Goal: Navigation & Orientation: Find specific page/section

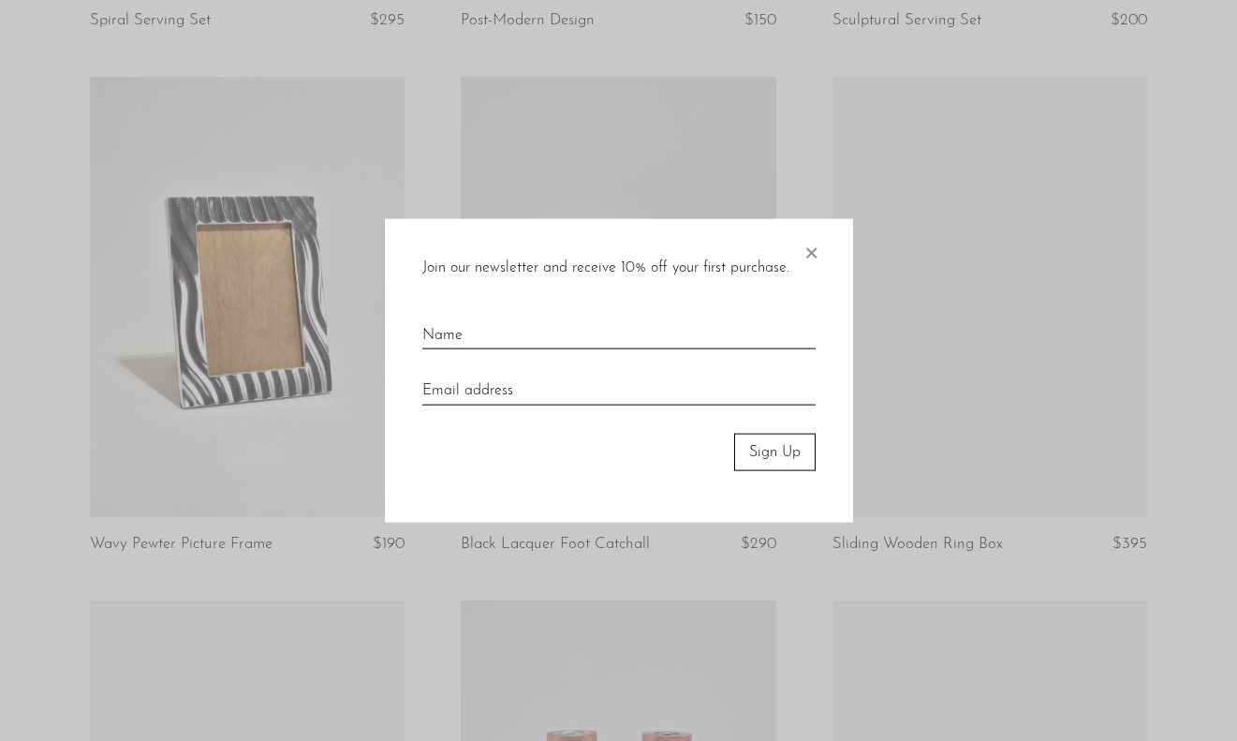
scroll to position [1164, 0]
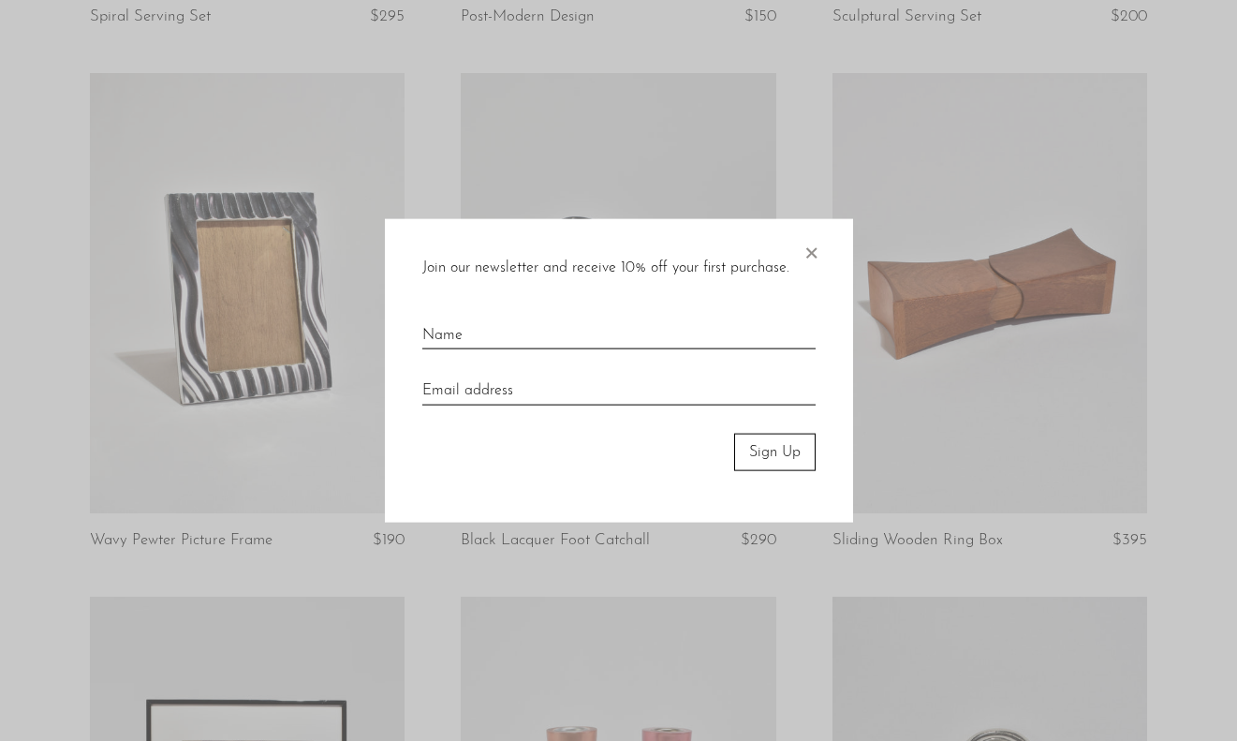
click at [807, 255] on span "×" at bounding box center [810, 248] width 19 height 60
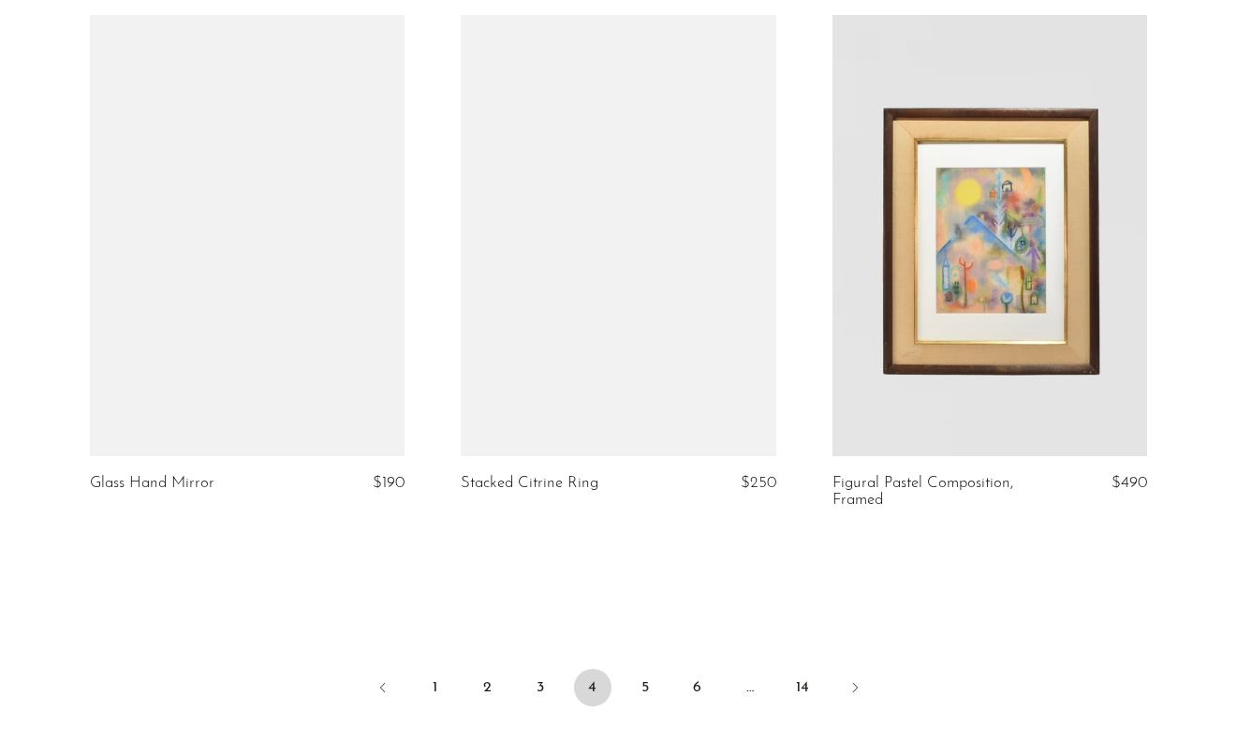
scroll to position [6008, 0]
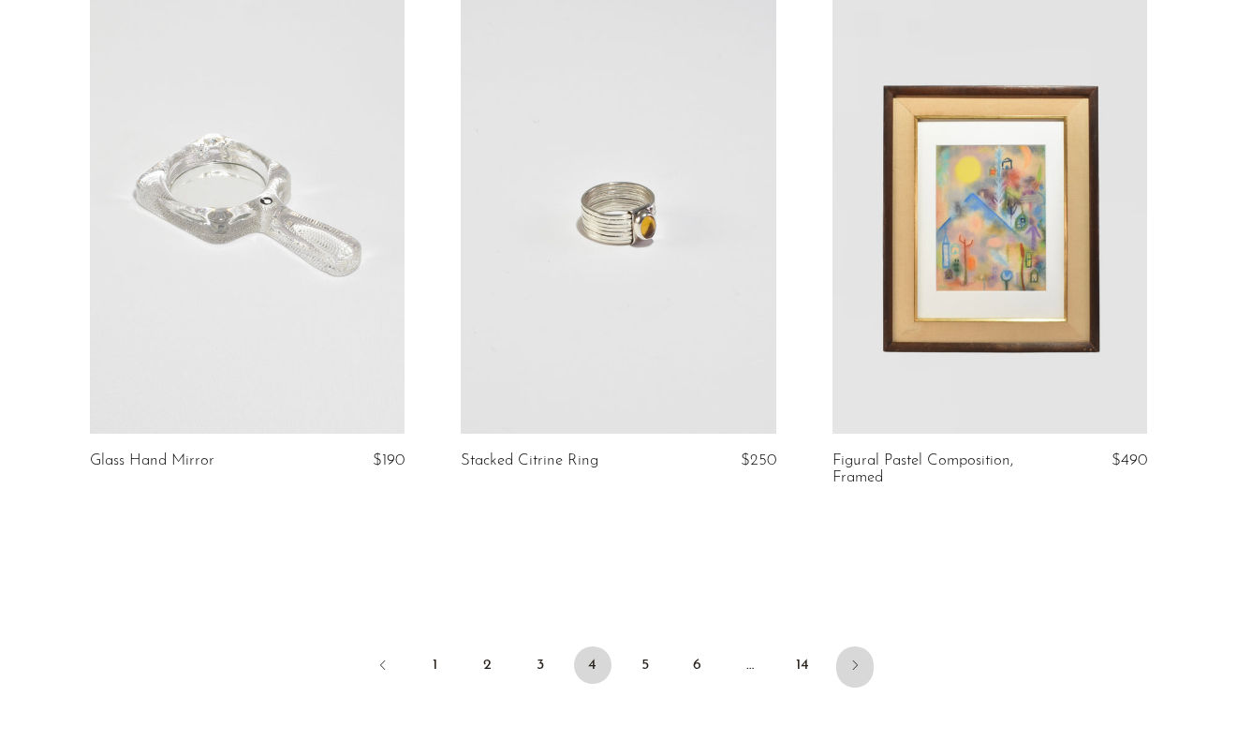
click at [851, 657] on icon "Next" at bounding box center [854, 664] width 15 height 15
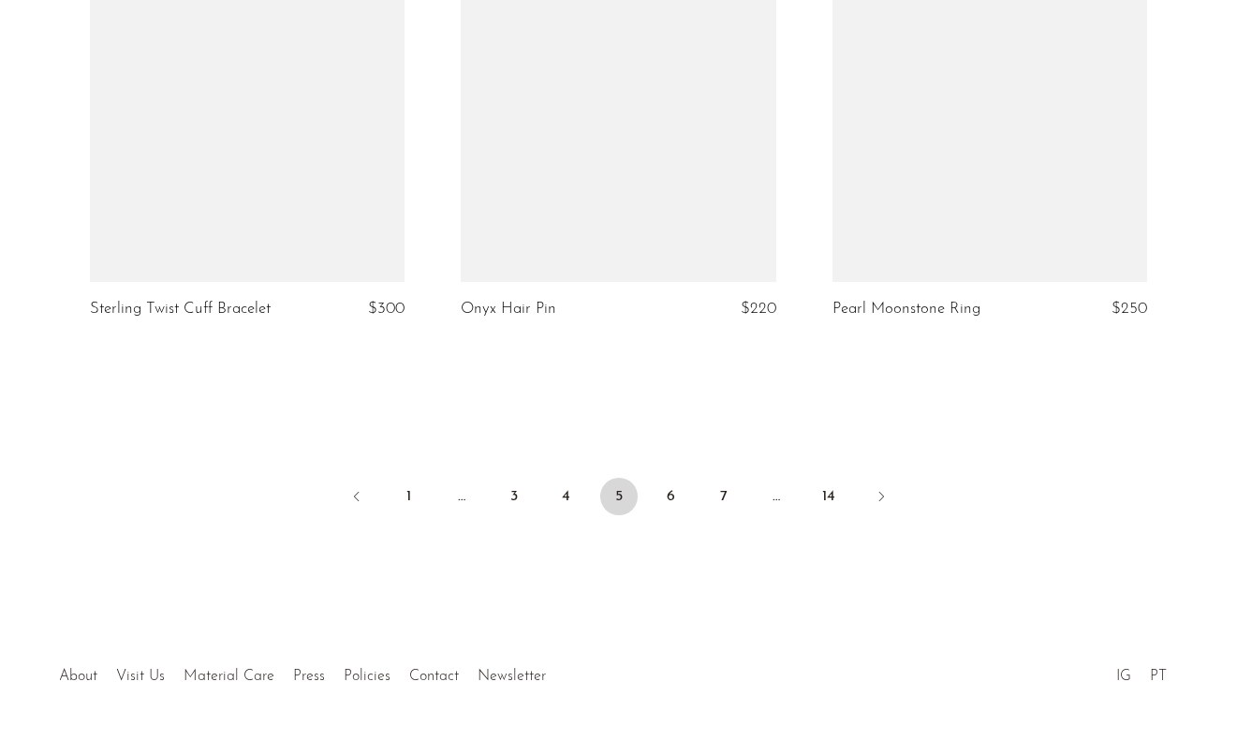
scroll to position [6228, 0]
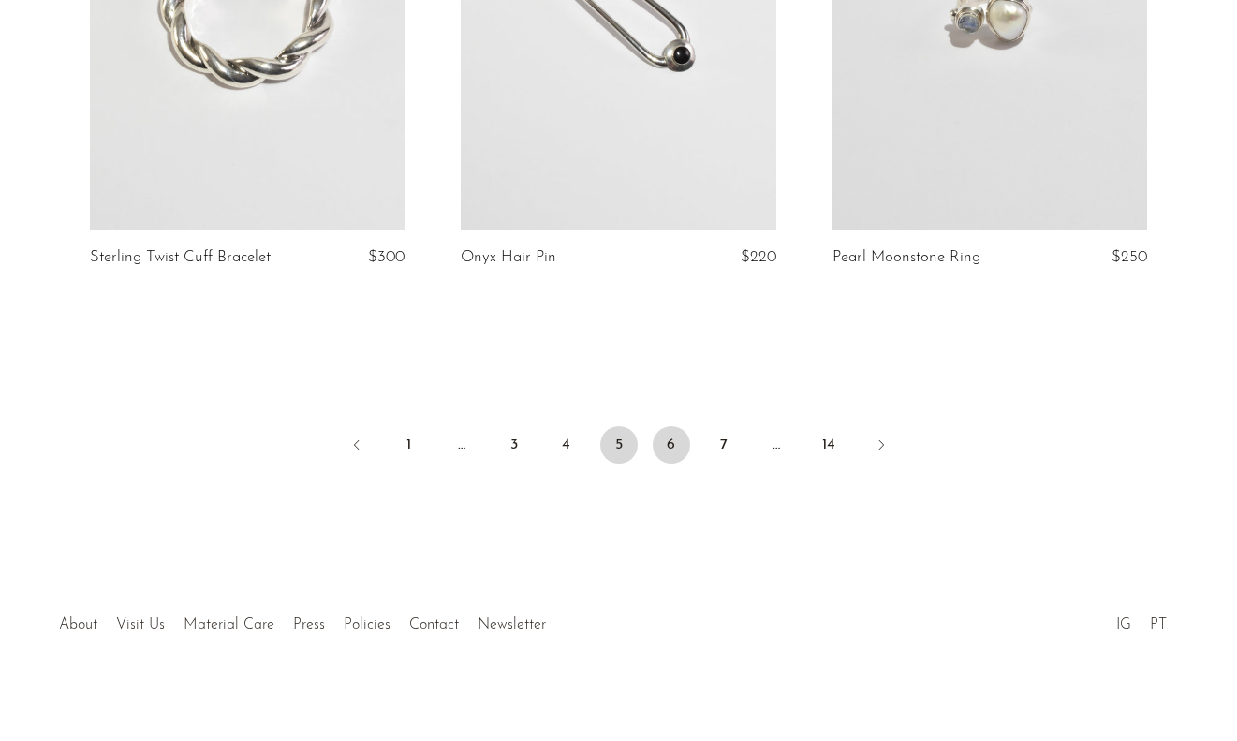
click at [666, 440] on link "6" at bounding box center [671, 444] width 37 height 37
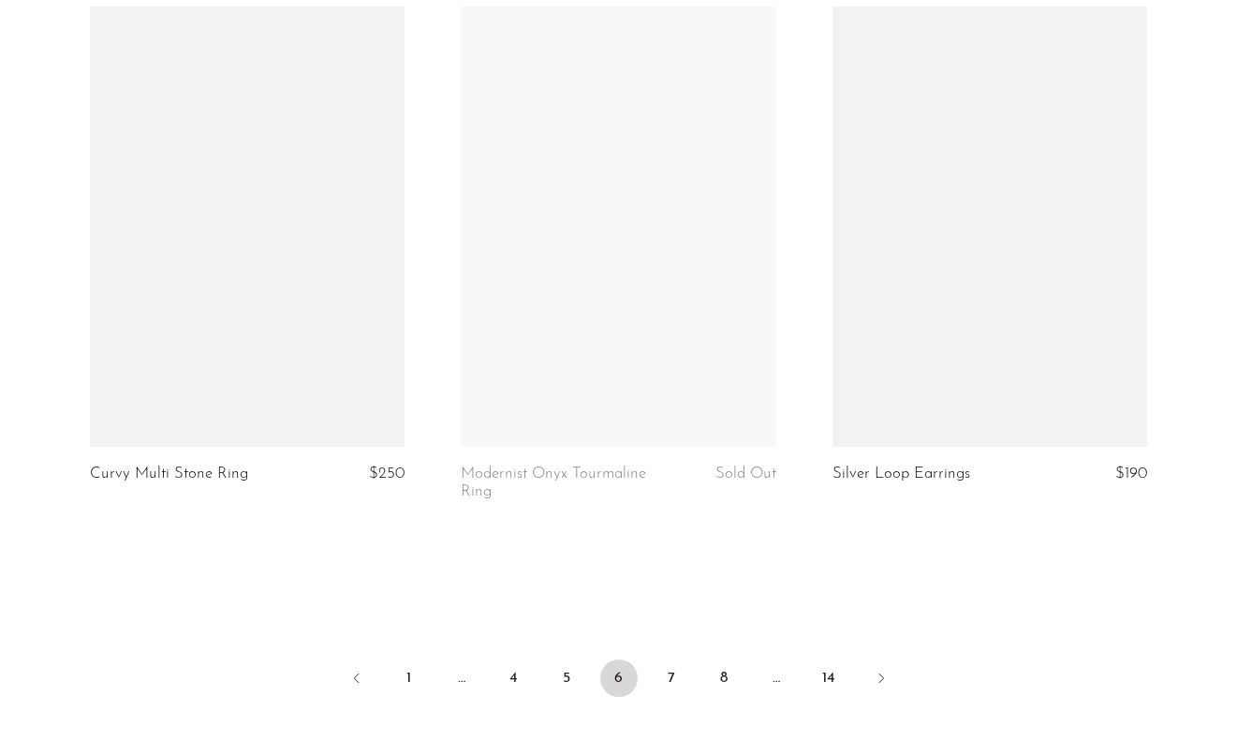
scroll to position [6019, 0]
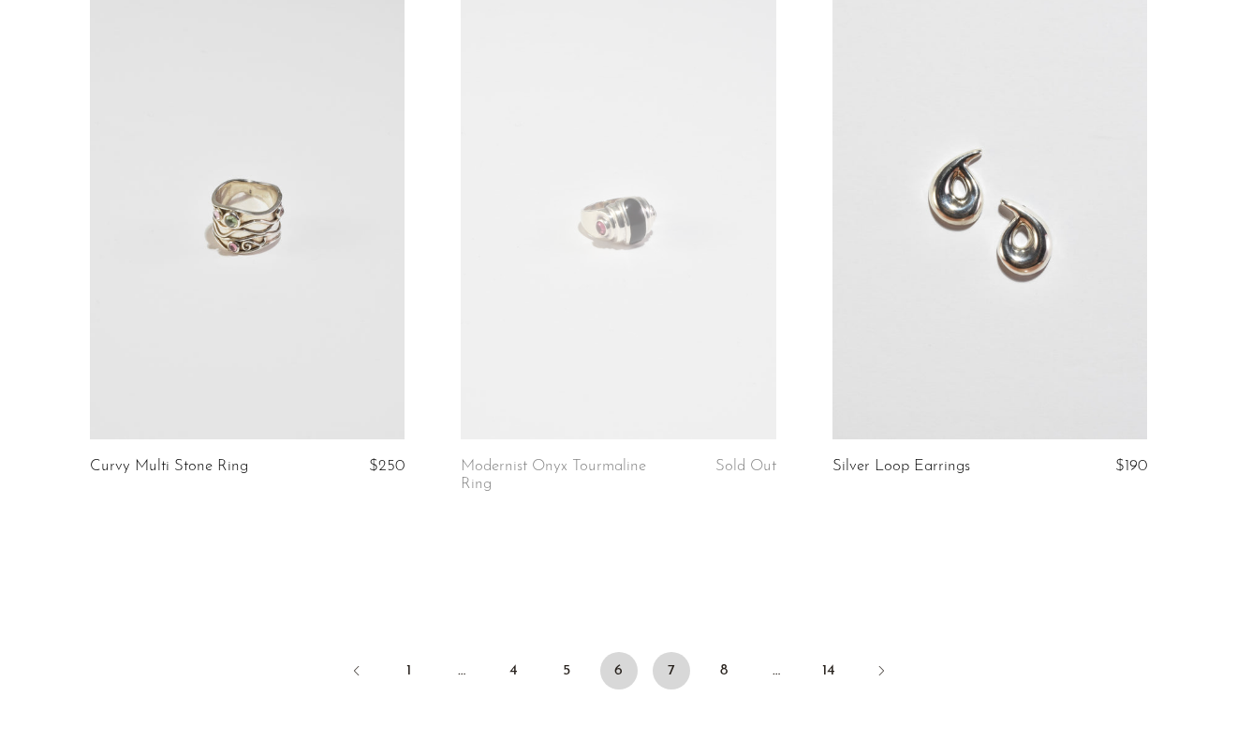
click at [672, 654] on link "7" at bounding box center [671, 670] width 37 height 37
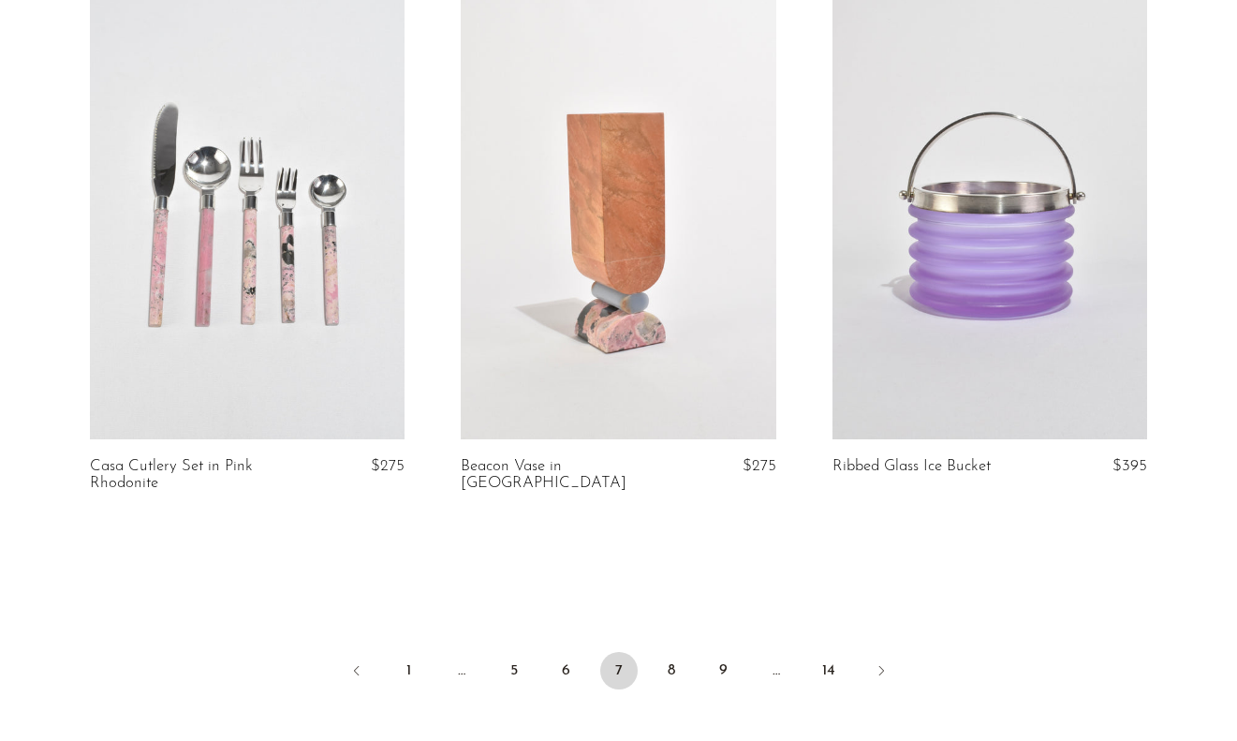
scroll to position [5989, 0]
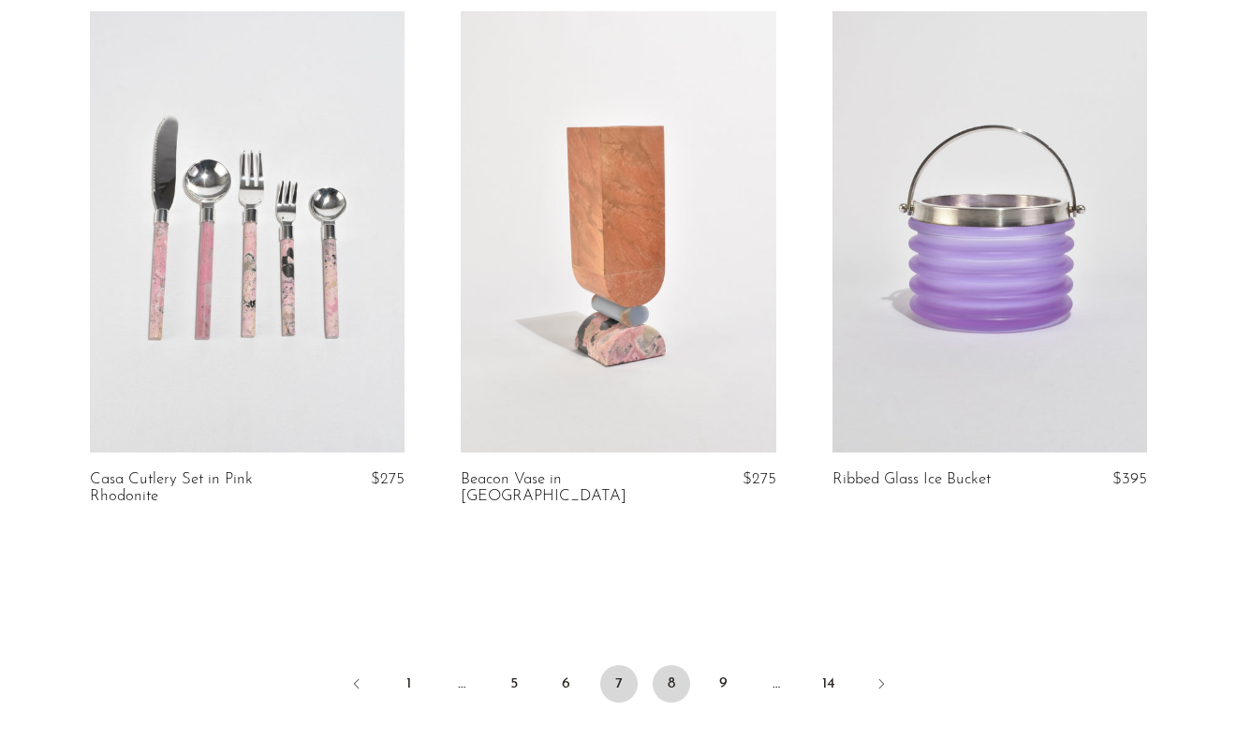
click at [676, 686] on link "8" at bounding box center [671, 683] width 37 height 37
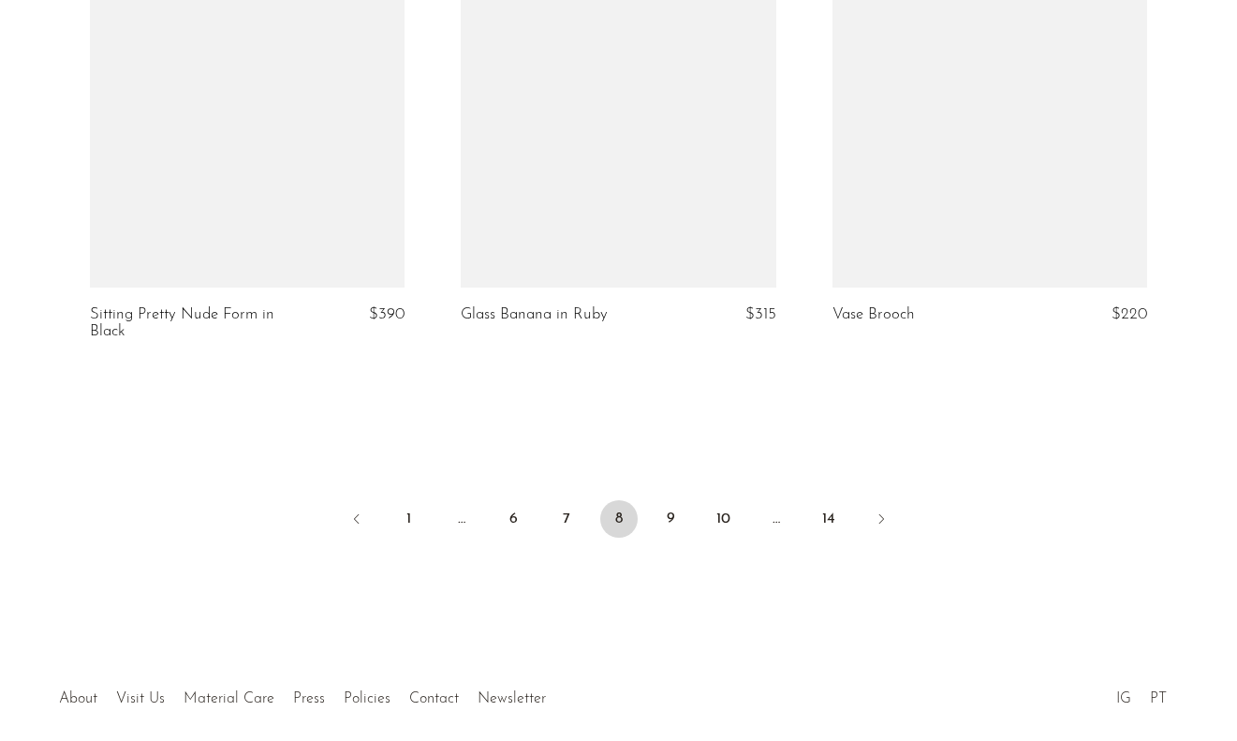
scroll to position [6254, 0]
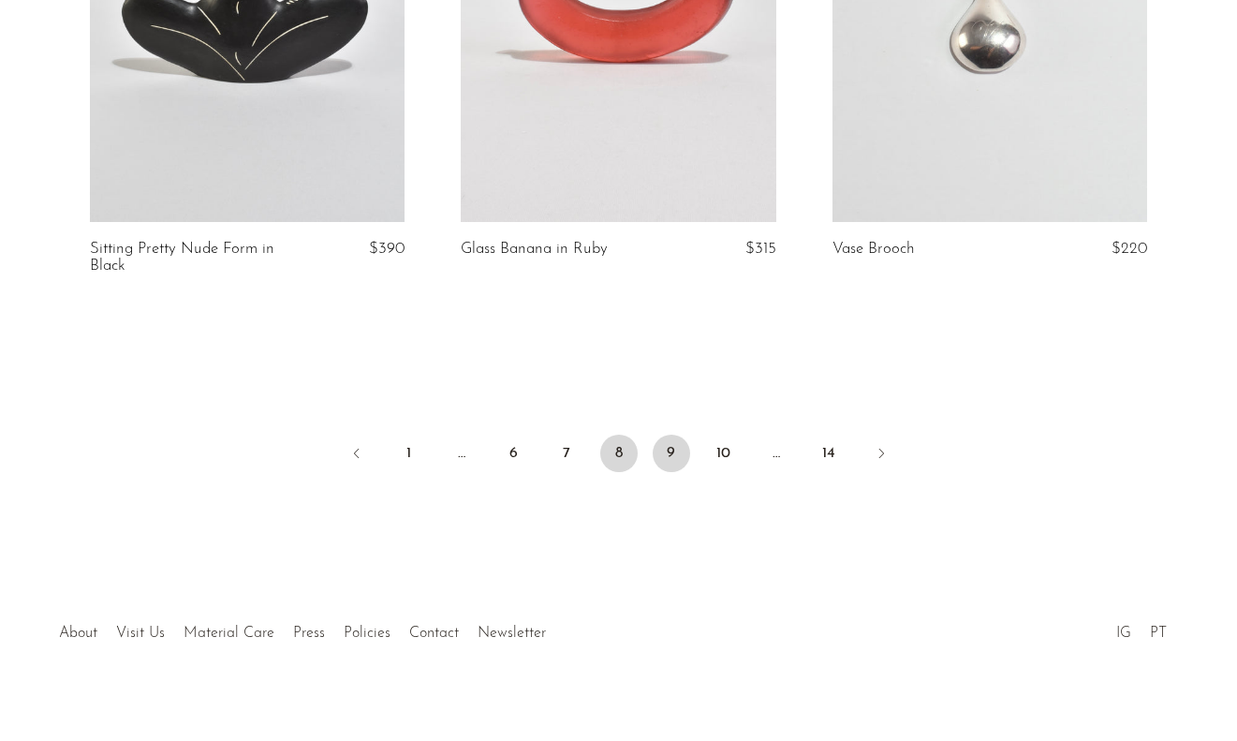
click at [674, 435] on link "9" at bounding box center [671, 452] width 37 height 37
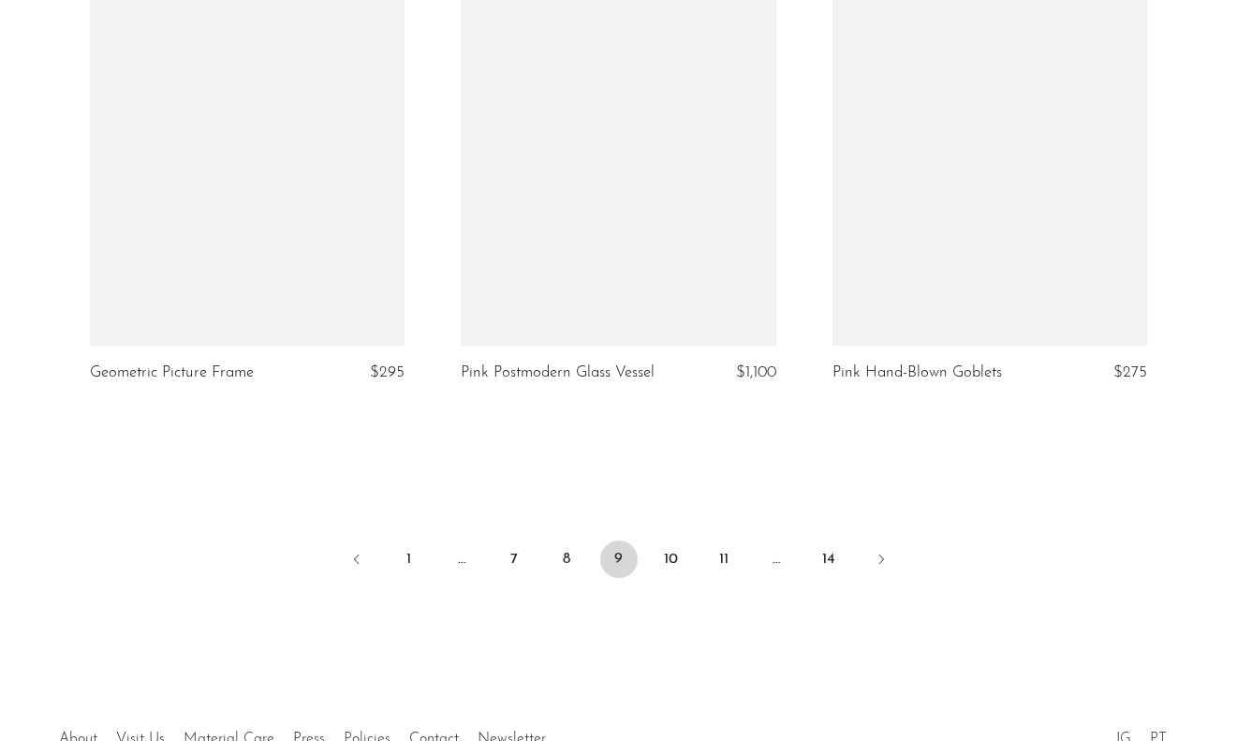
scroll to position [6213, 0]
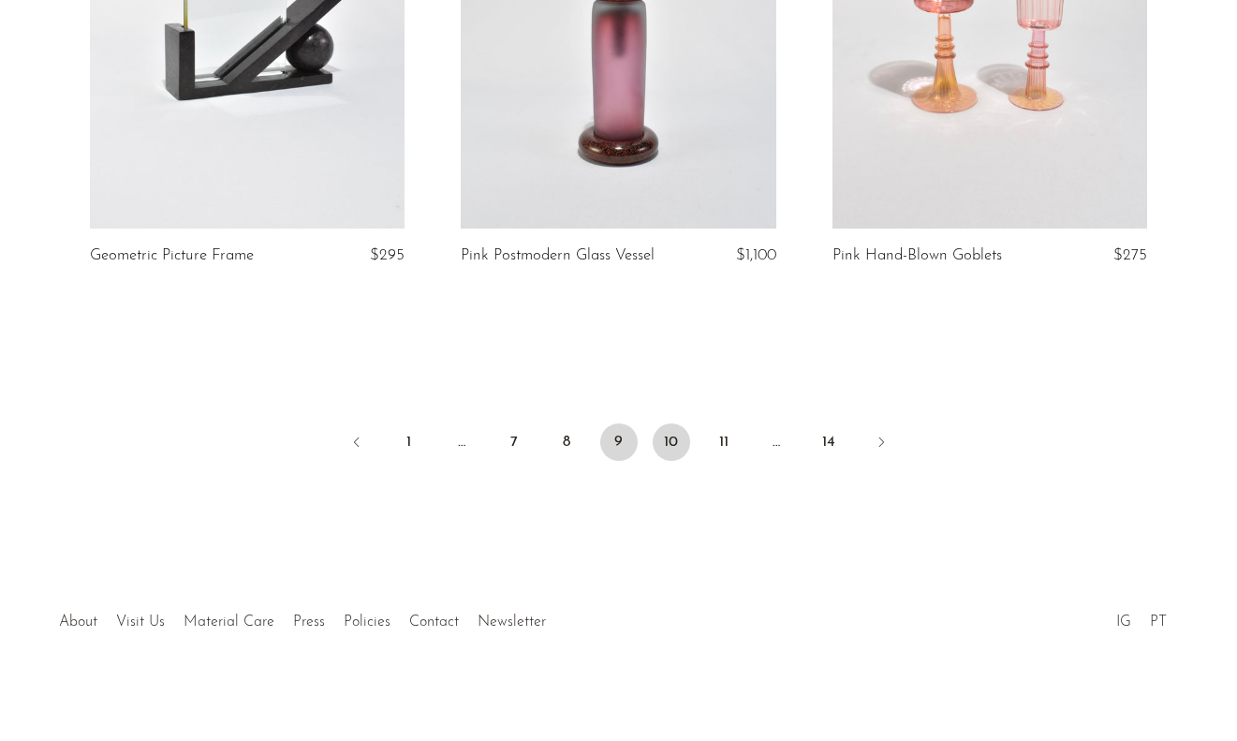
click at [668, 439] on link "10" at bounding box center [671, 441] width 37 height 37
